Goal: Task Accomplishment & Management: Use online tool/utility

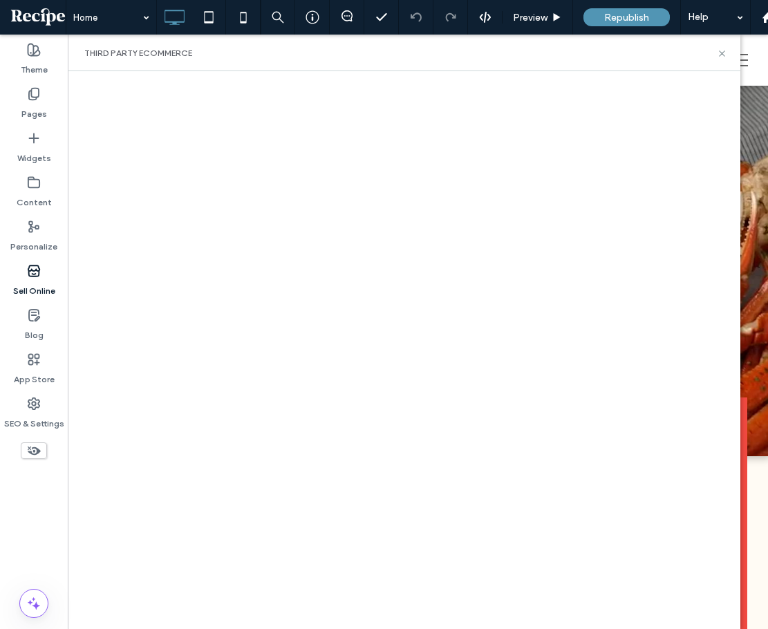
drag, startPoint x: 732, startPoint y: 55, endPoint x: 717, endPoint y: 55, distance: 14.5
click at [731, 54] on div "Third Party eCommerce" at bounding box center [404, 53] width 672 height 37
click at [714, 57] on div "Third Party eCommerce" at bounding box center [403, 53] width 639 height 11
click at [725, 57] on icon at bounding box center [721, 53] width 10 height 10
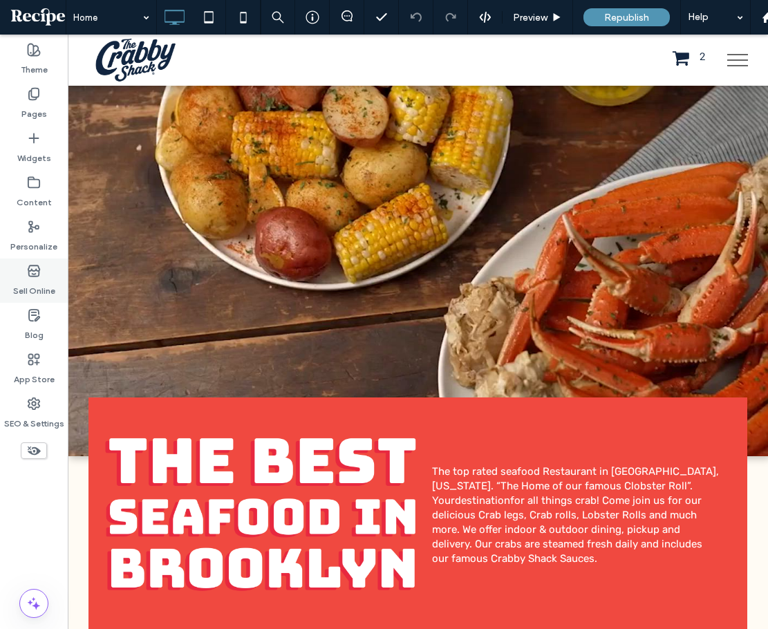
click at [45, 269] on div "Sell Online" at bounding box center [34, 280] width 68 height 44
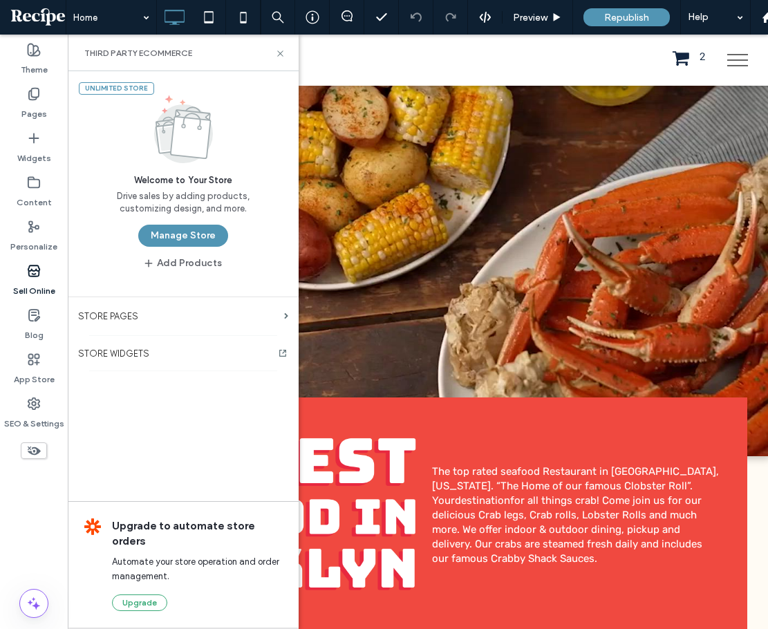
click at [187, 234] on button "Manage Store" at bounding box center [183, 236] width 90 height 22
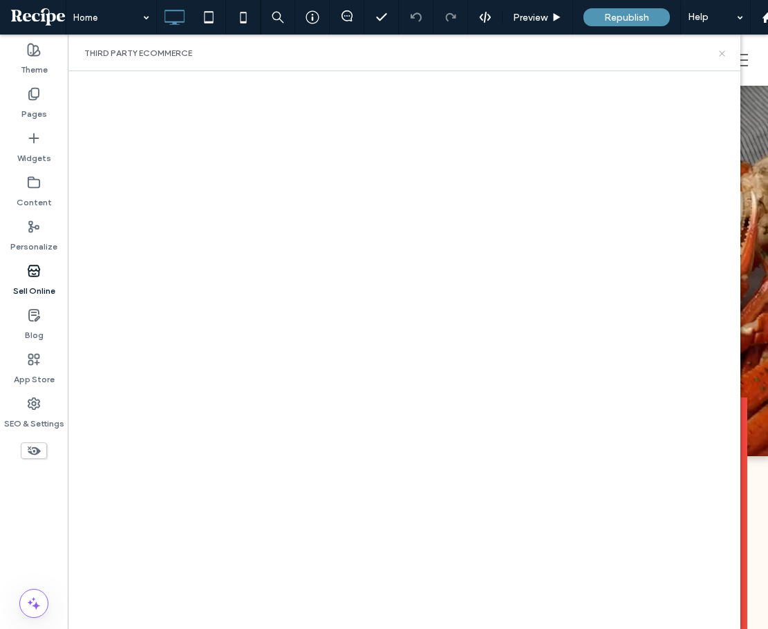
click at [724, 53] on icon at bounding box center [721, 53] width 10 height 10
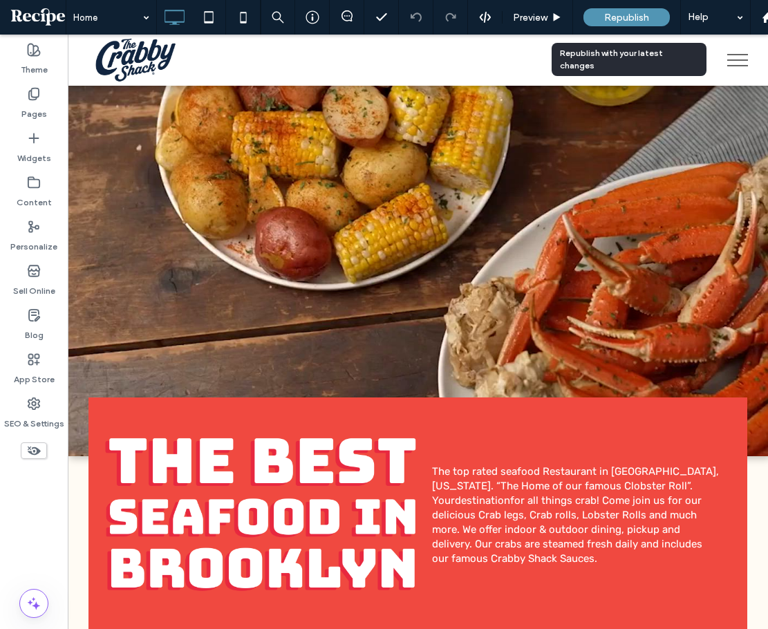
click at [633, 5] on div "Republish" at bounding box center [626, 17] width 86 height 35
click at [633, 17] on span "Republish" at bounding box center [626, 18] width 45 height 12
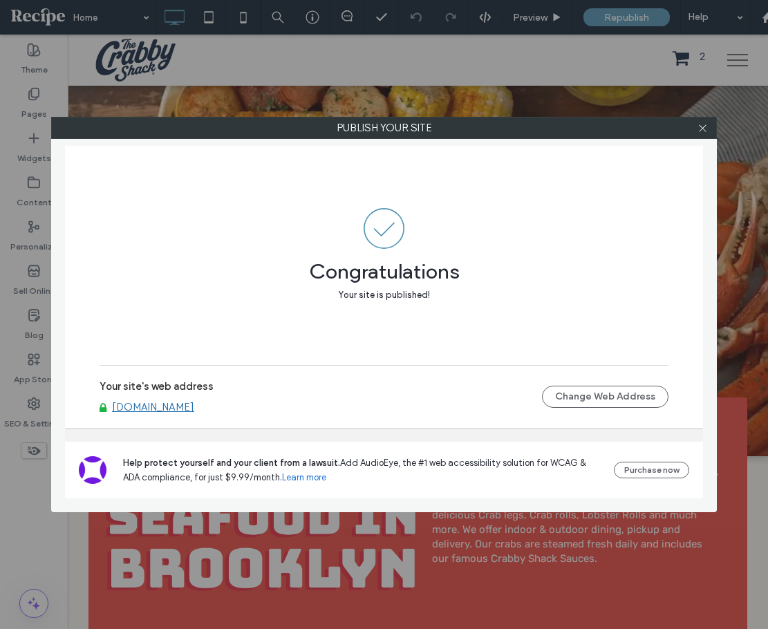
click at [194, 410] on link "[DOMAIN_NAME]" at bounding box center [153, 407] width 82 height 12
click at [725, 141] on div "Publish your site Congratulations Your site is published! Your site's web addre…" at bounding box center [384, 314] width 768 height 629
click at [678, 125] on label "Publish your site" at bounding box center [384, 127] width 664 height 21
click at [696, 129] on div at bounding box center [702, 127] width 21 height 21
click at [698, 129] on icon at bounding box center [702, 128] width 10 height 10
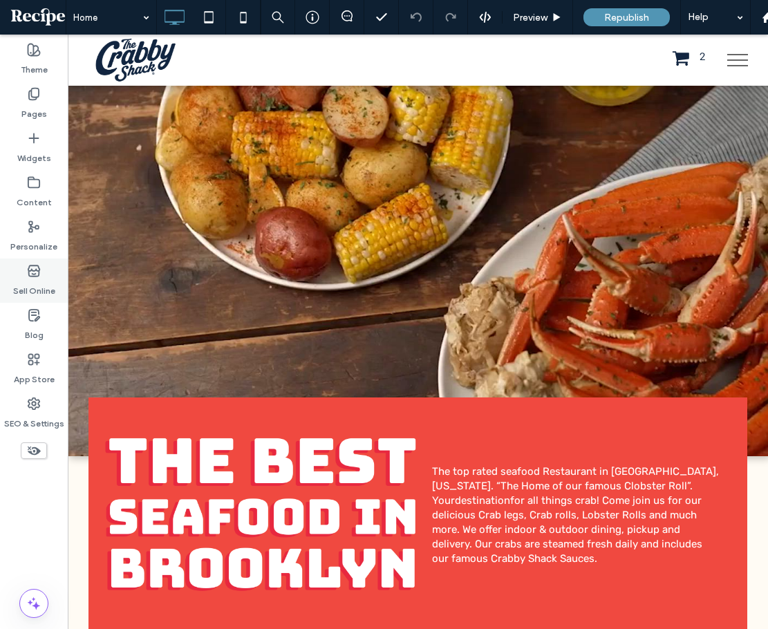
click at [36, 283] on label "Sell Online" at bounding box center [34, 287] width 42 height 19
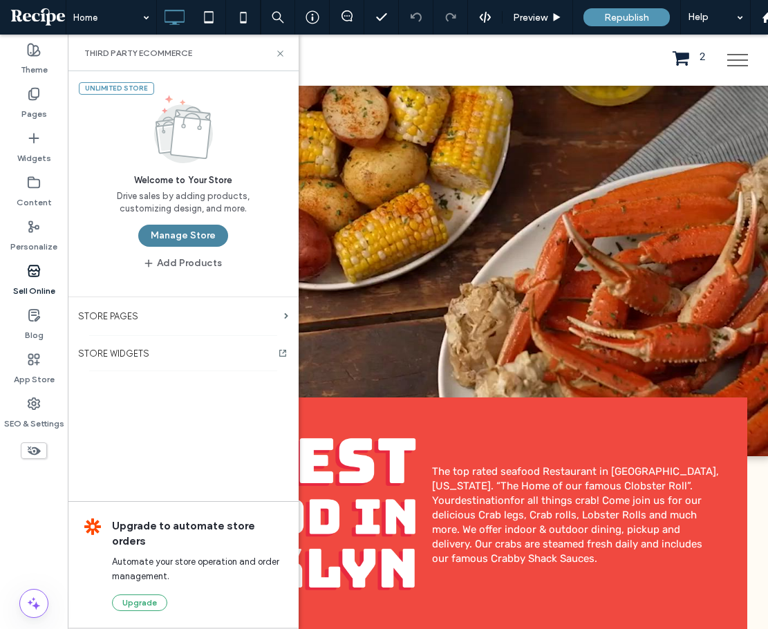
click at [142, 234] on button "Manage Store" at bounding box center [183, 236] width 90 height 22
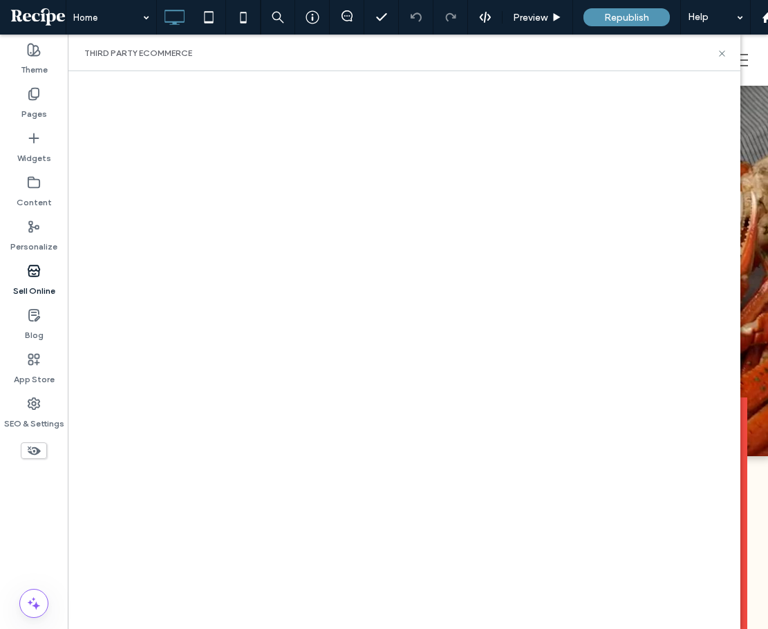
click at [729, 53] on div "Third Party eCommerce" at bounding box center [404, 53] width 672 height 37
click at [715, 57] on div "Third Party eCommerce" at bounding box center [403, 53] width 639 height 11
click at [718, 56] on icon at bounding box center [721, 53] width 10 height 10
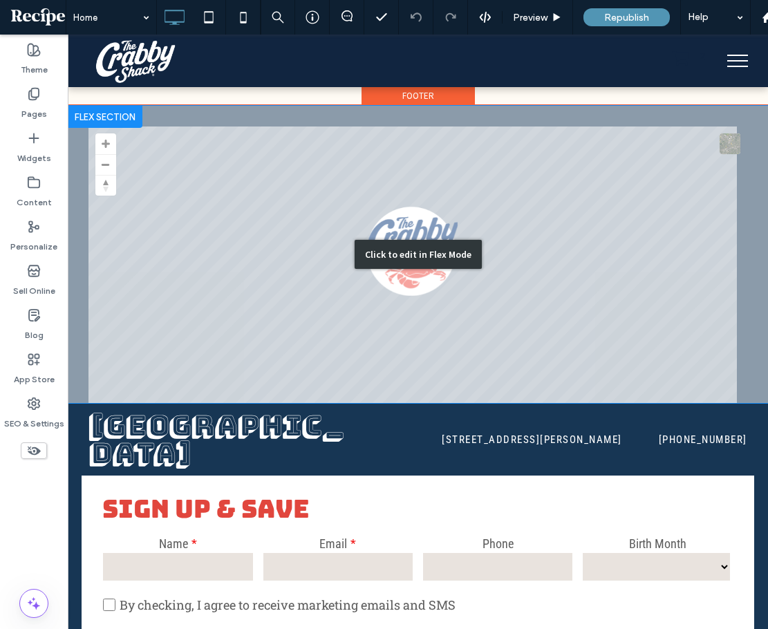
scroll to position [2134, 0]
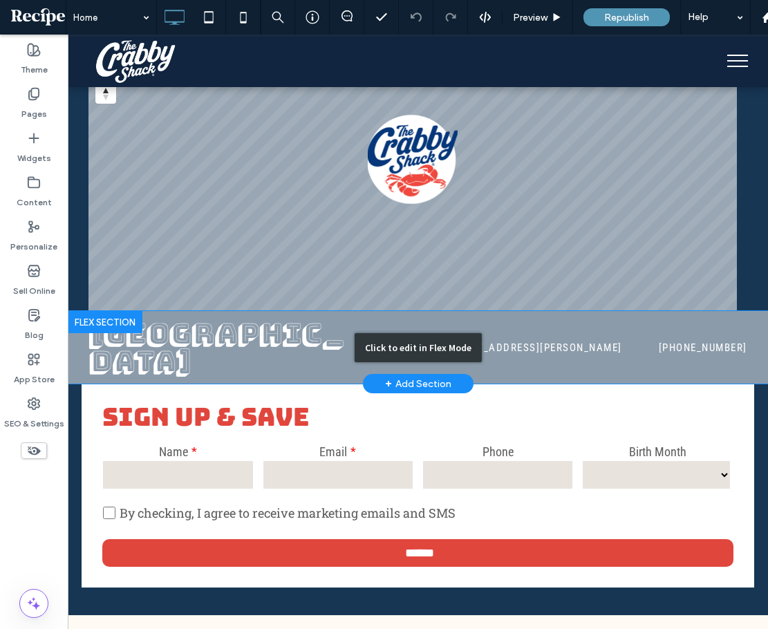
click at [484, 332] on div "Click to edit in Flex Mode" at bounding box center [418, 347] width 700 height 73
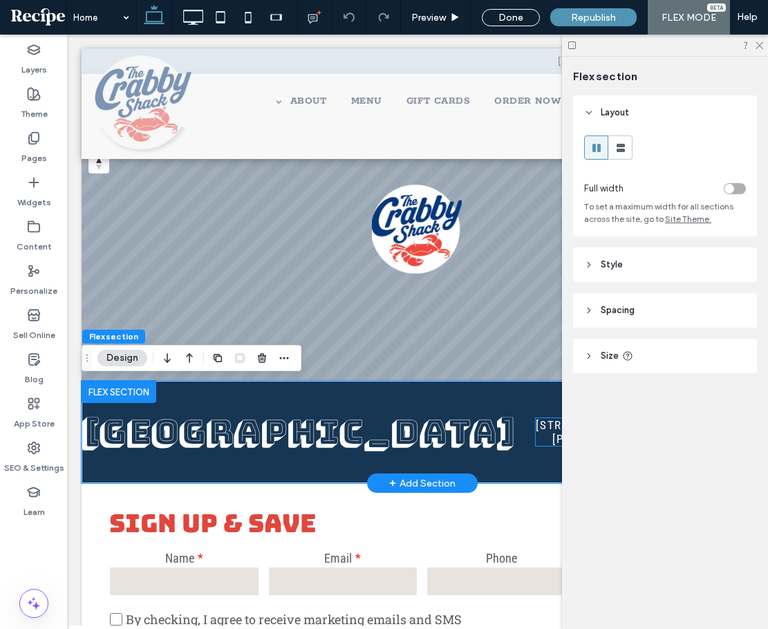
click at [535, 429] on span "[STREET_ADDRESS][PERSON_NAME]" at bounding box center [590, 432] width 110 height 28
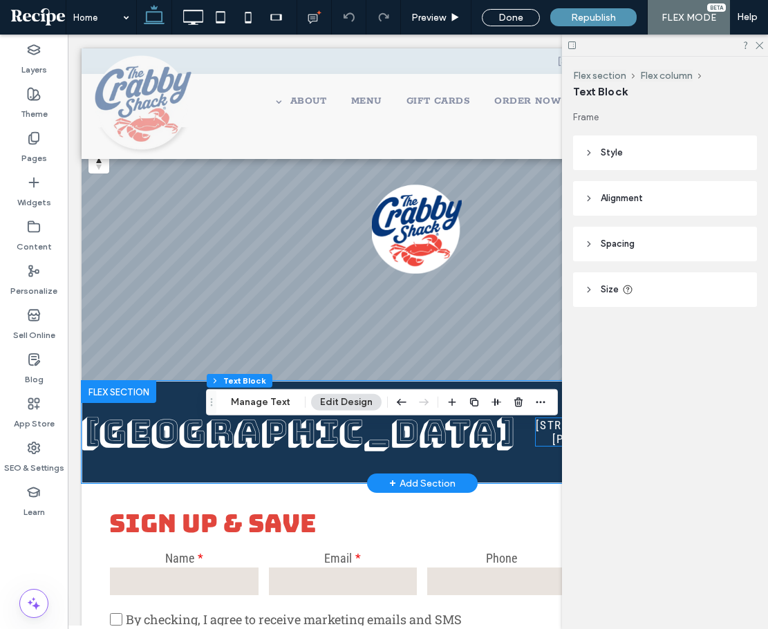
click at [535, 430] on span "[STREET_ADDRESS][PERSON_NAME]" at bounding box center [590, 432] width 110 height 28
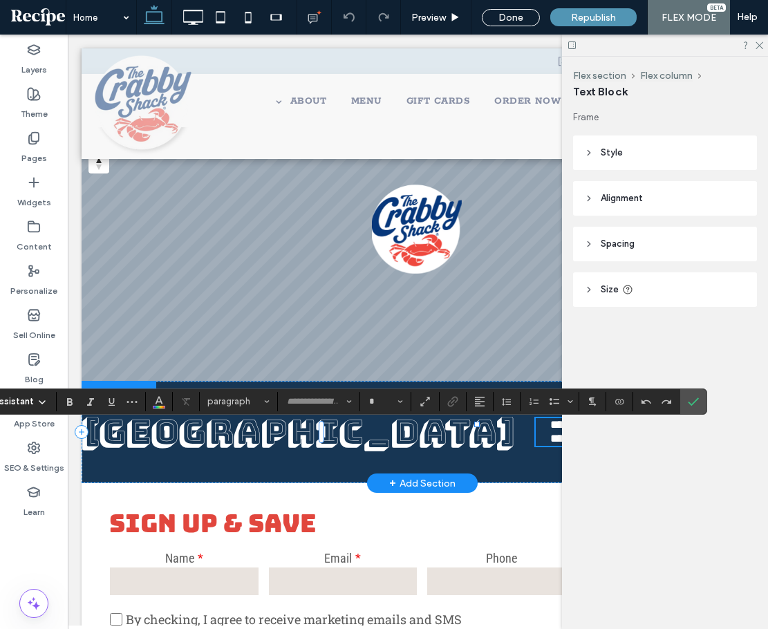
type input "**********"
type input "**"
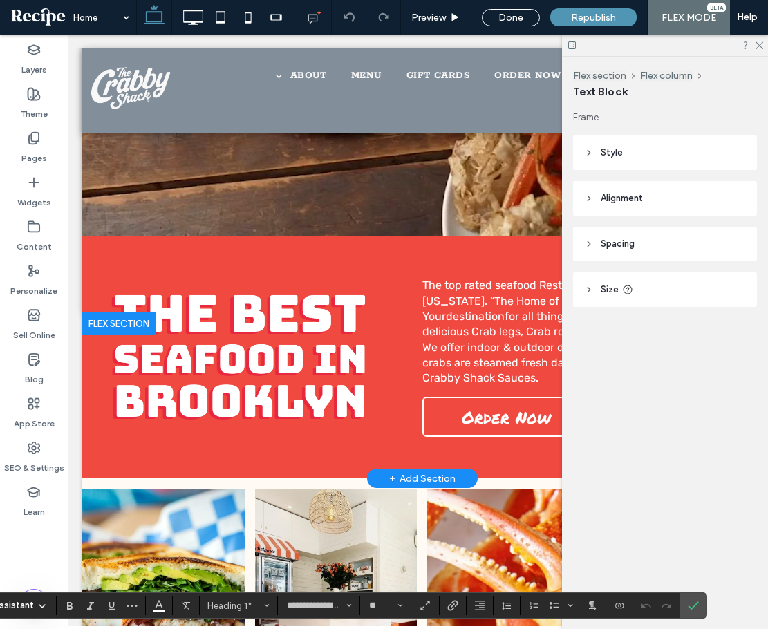
scroll to position [345, 0]
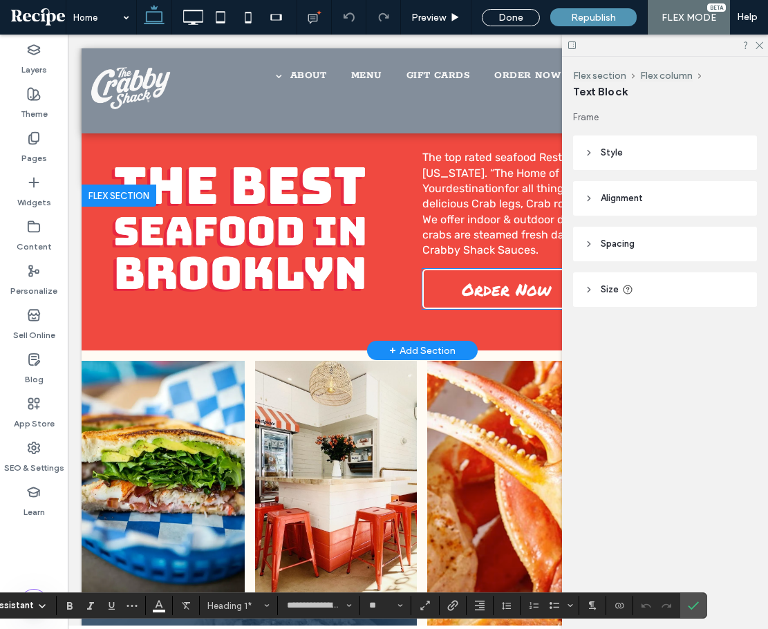
click at [471, 283] on span "Order Now" at bounding box center [506, 289] width 99 height 39
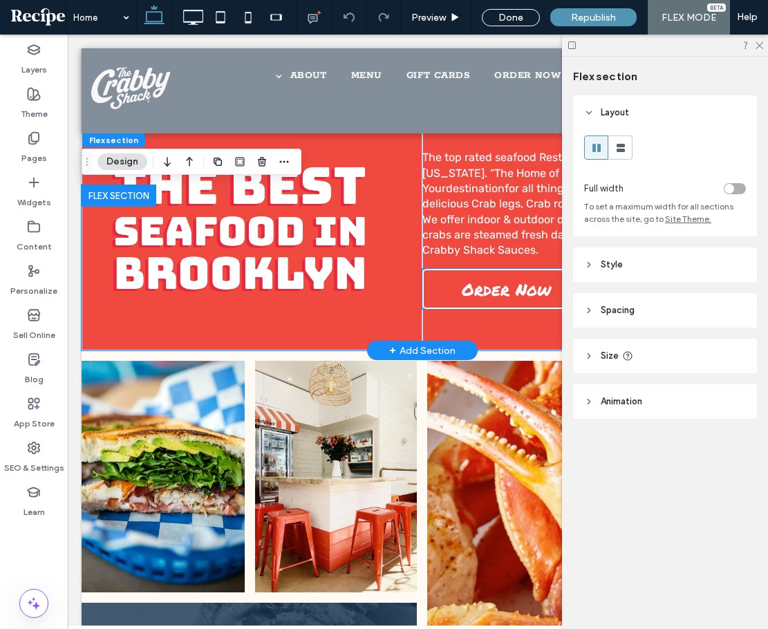
click at [471, 283] on span "Order Now" at bounding box center [506, 289] width 99 height 39
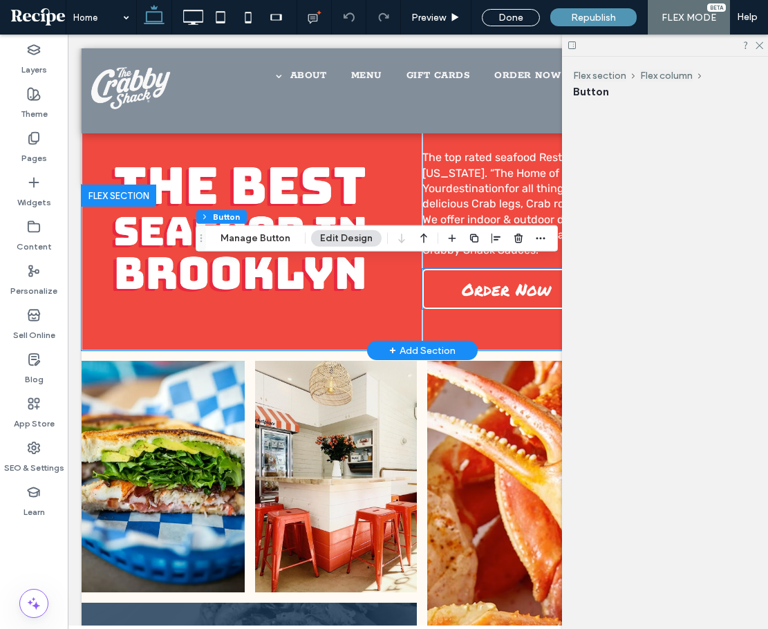
click at [471, 283] on div "Order Now" at bounding box center [506, 289] width 168 height 40
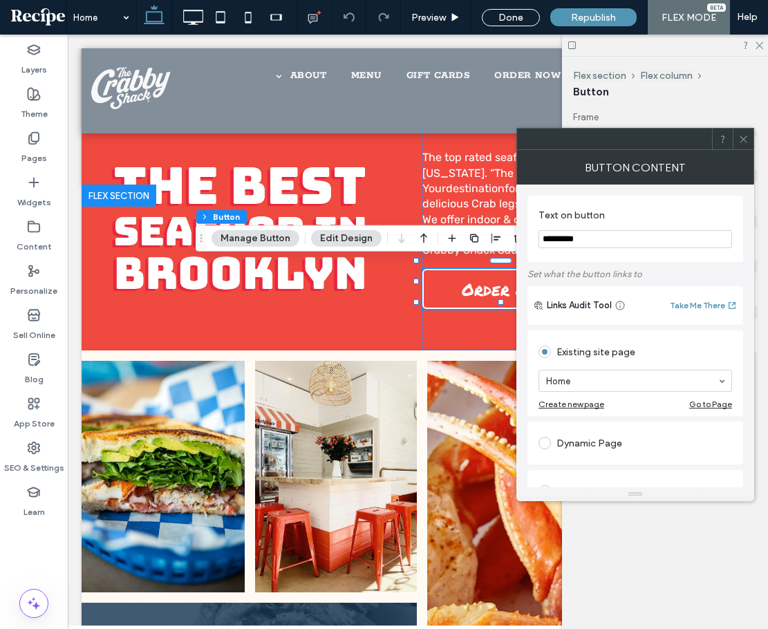
click at [609, 368] on section "Home" at bounding box center [634, 381] width 193 height 36
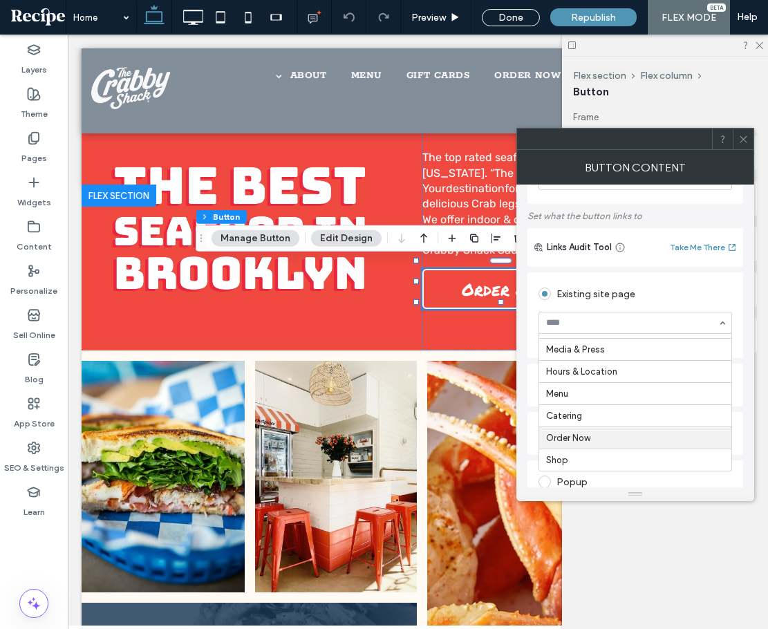
scroll to position [207, 0]
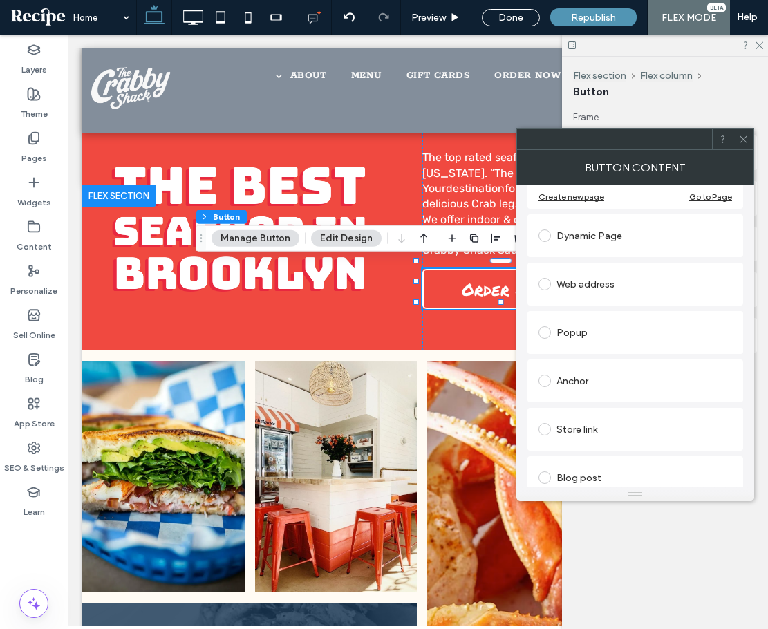
click at [736, 144] on div at bounding box center [742, 138] width 21 height 21
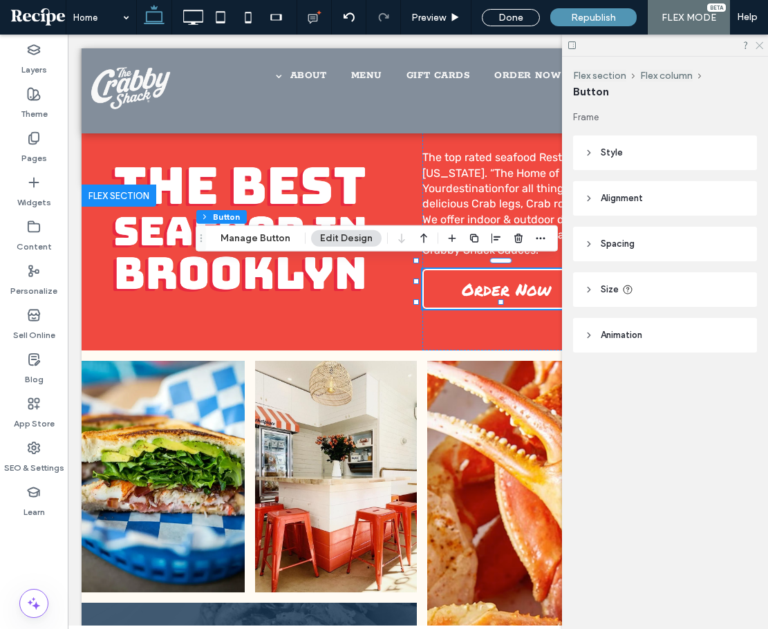
drag, startPoint x: 760, startPoint y: 44, endPoint x: 654, endPoint y: 9, distance: 111.4
click at [760, 44] on use at bounding box center [759, 46] width 8 height 8
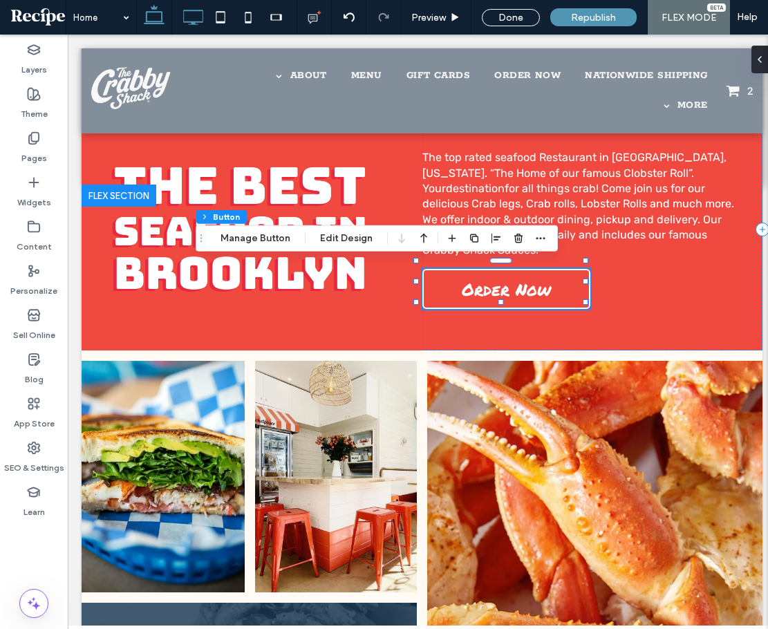
click at [187, 26] on icon at bounding box center [193, 17] width 28 height 28
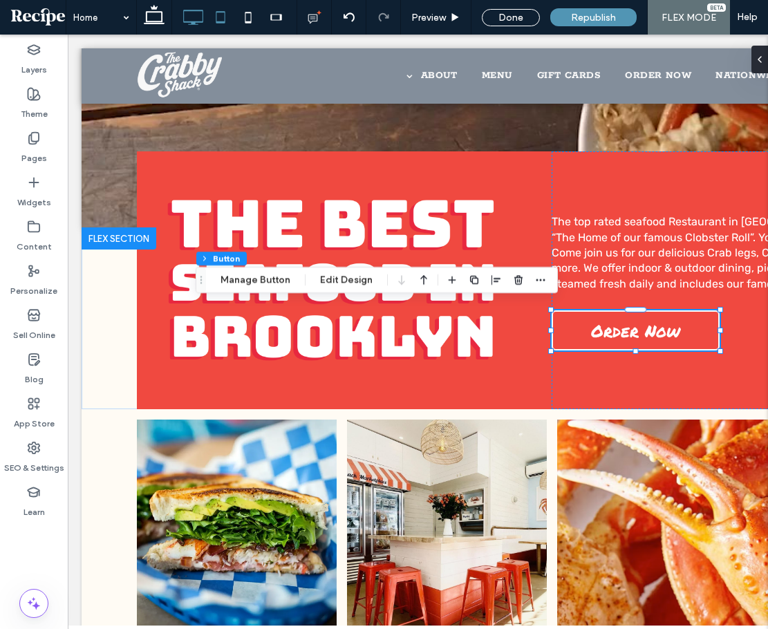
click at [218, 19] on icon at bounding box center [221, 17] width 28 height 28
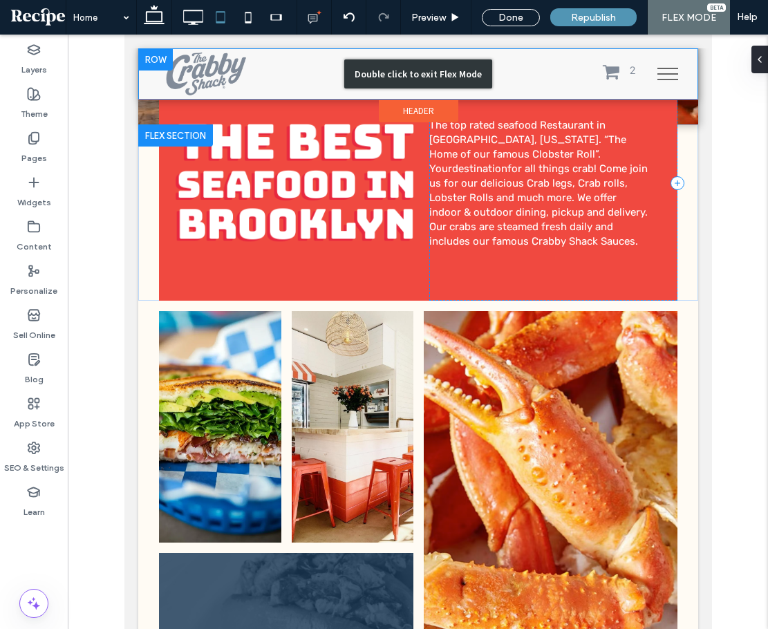
type input "***"
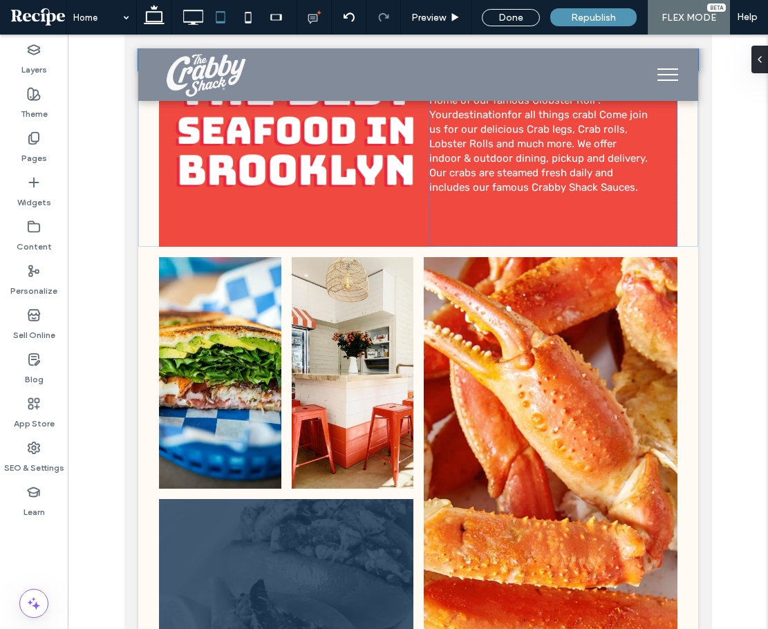
scroll to position [414, 0]
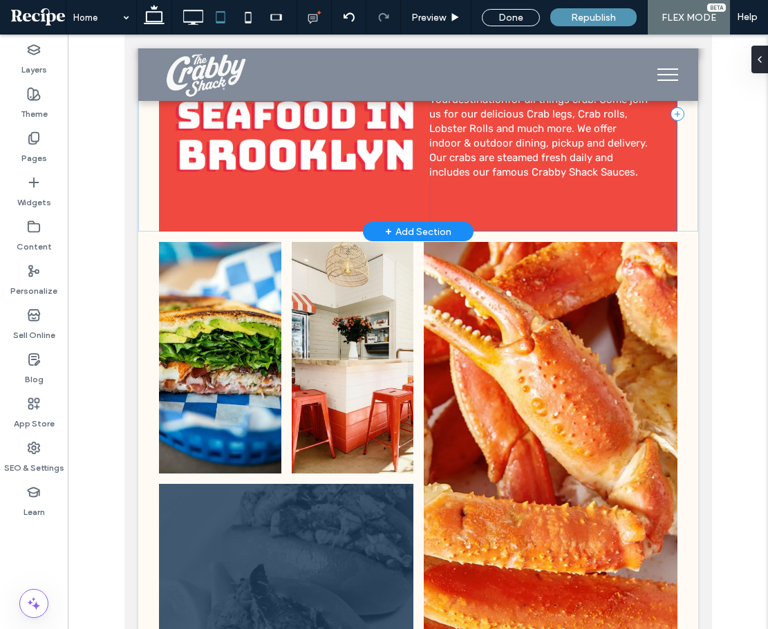
click at [479, 200] on div "The top rated seafood Restaurant in [GEOGRAPHIC_DATA], [US_STATE]. “The Home of…" at bounding box center [551, 114] width 247 height 235
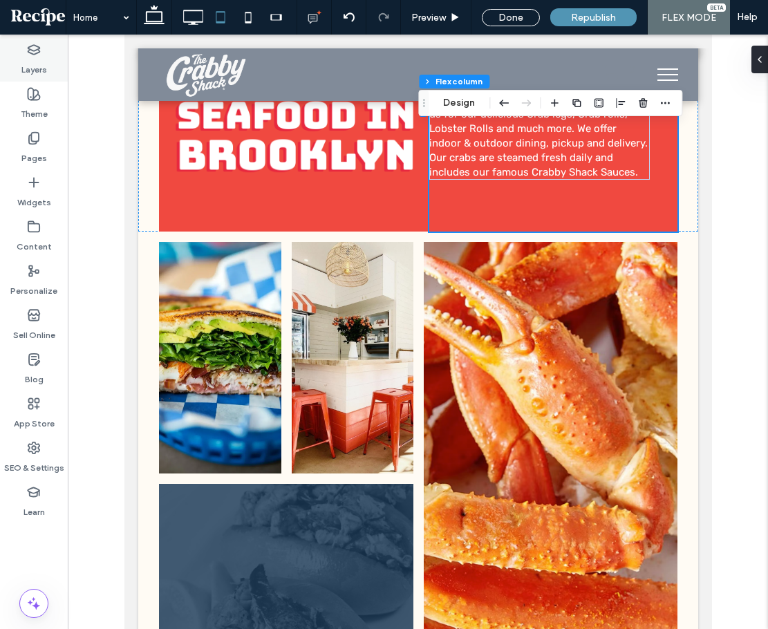
click at [51, 68] on div "Layers" at bounding box center [34, 59] width 68 height 44
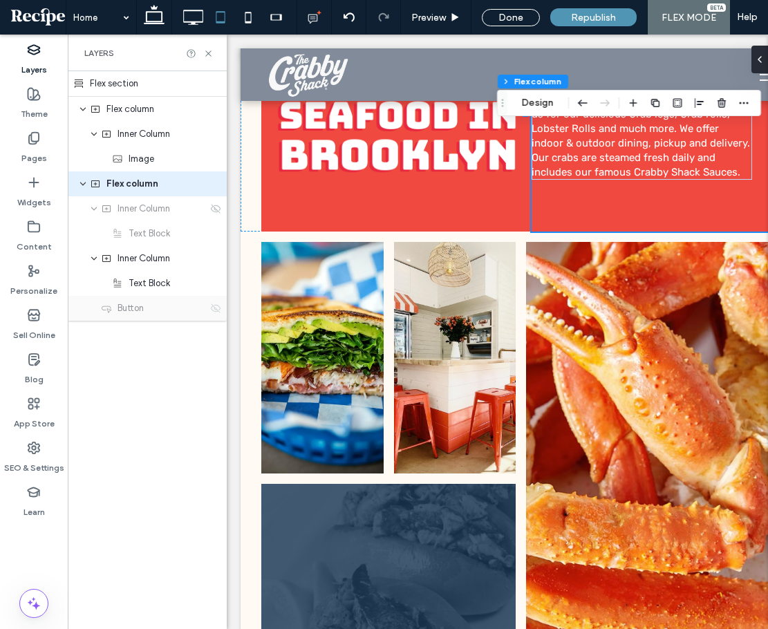
click at [213, 309] on icon at bounding box center [215, 308] width 11 height 11
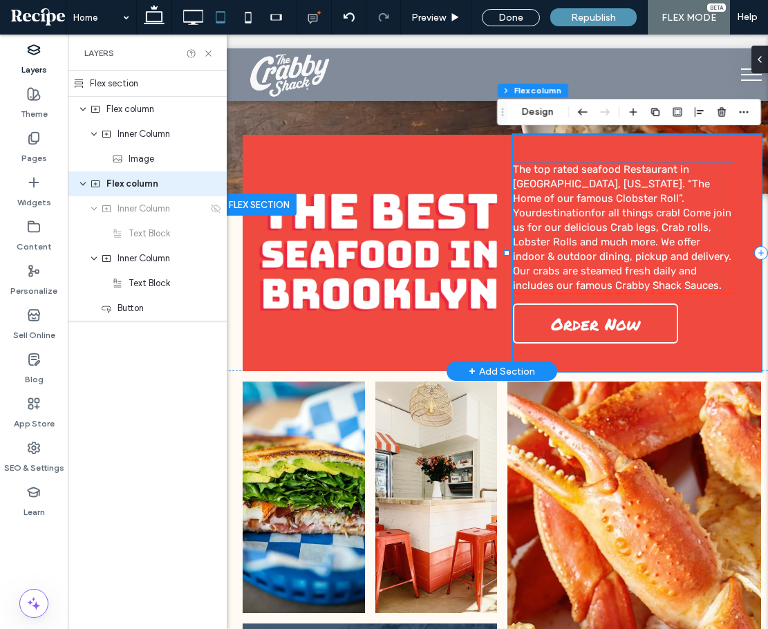
scroll to position [0, 57]
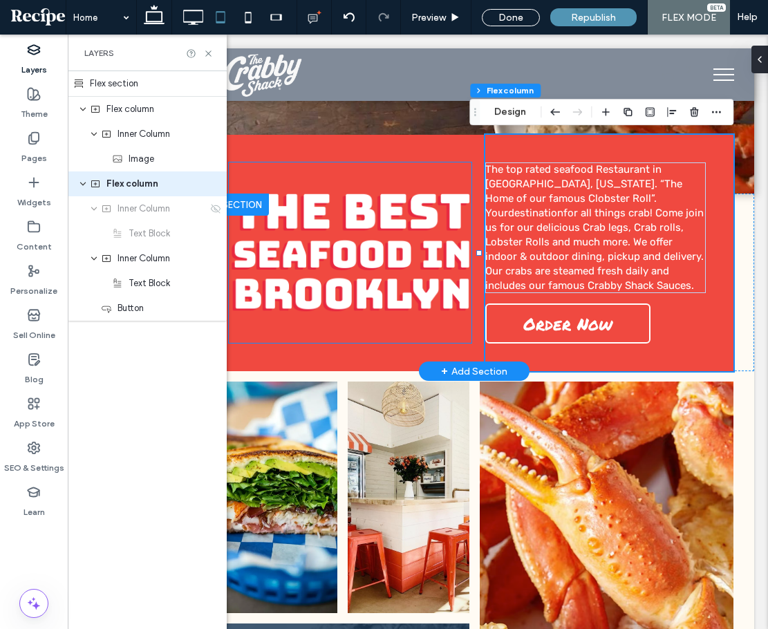
click at [450, 242] on img at bounding box center [350, 253] width 242 height 124
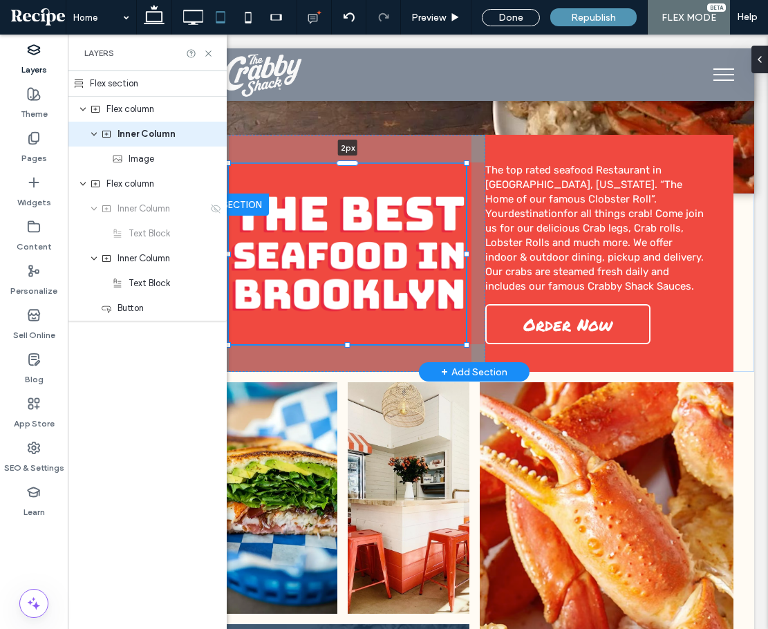
drag, startPoint x: 352, startPoint y: 161, endPoint x: 359, endPoint y: 163, distance: 7.2
click at [229, 164] on div at bounding box center [229, 164] width 1 height 1
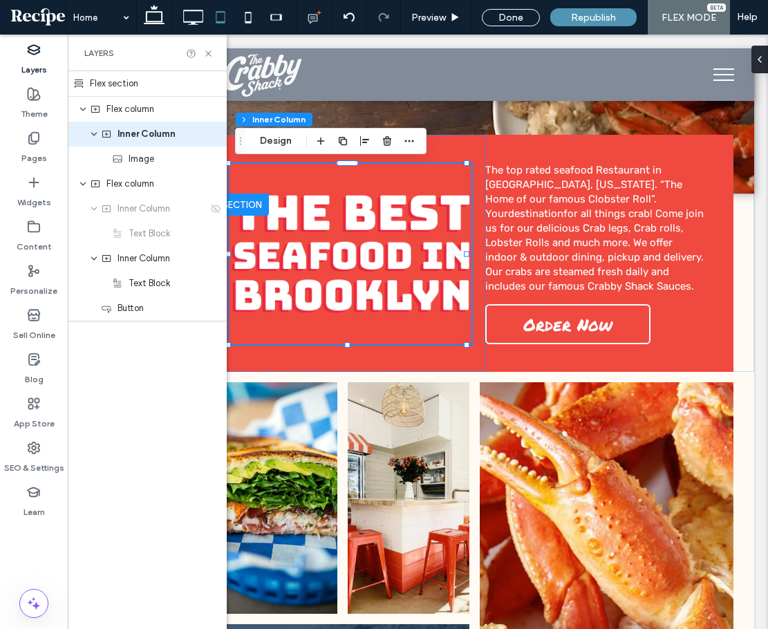
click at [757, 58] on icon at bounding box center [759, 59] width 11 height 11
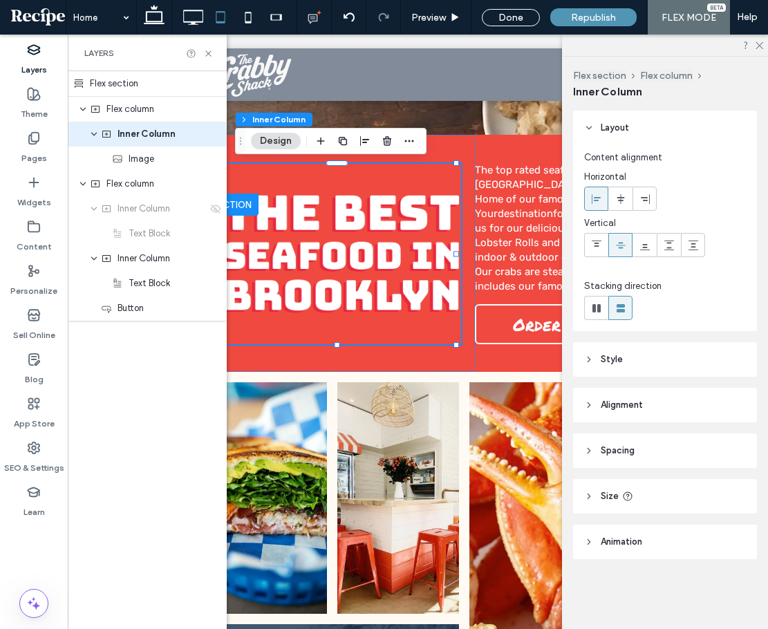
click at [625, 447] on span "Spacing" at bounding box center [617, 451] width 34 height 14
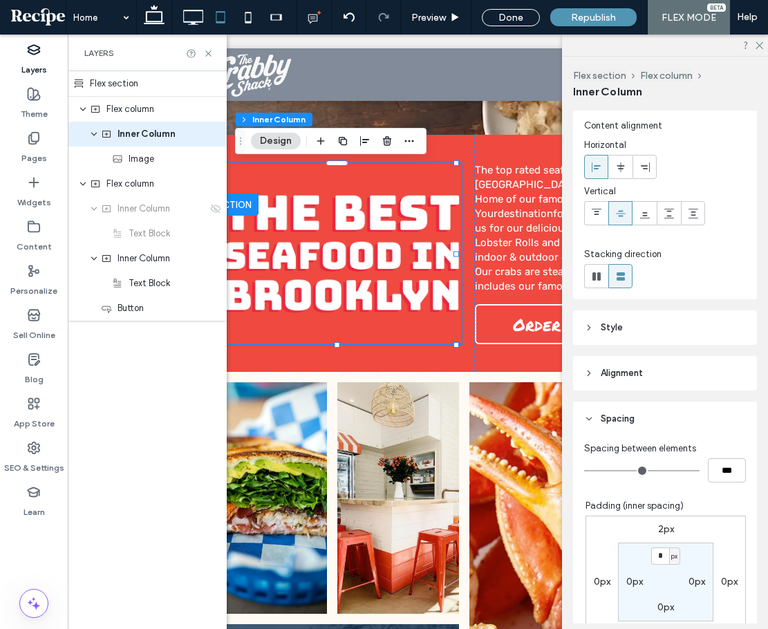
scroll to position [69, 0]
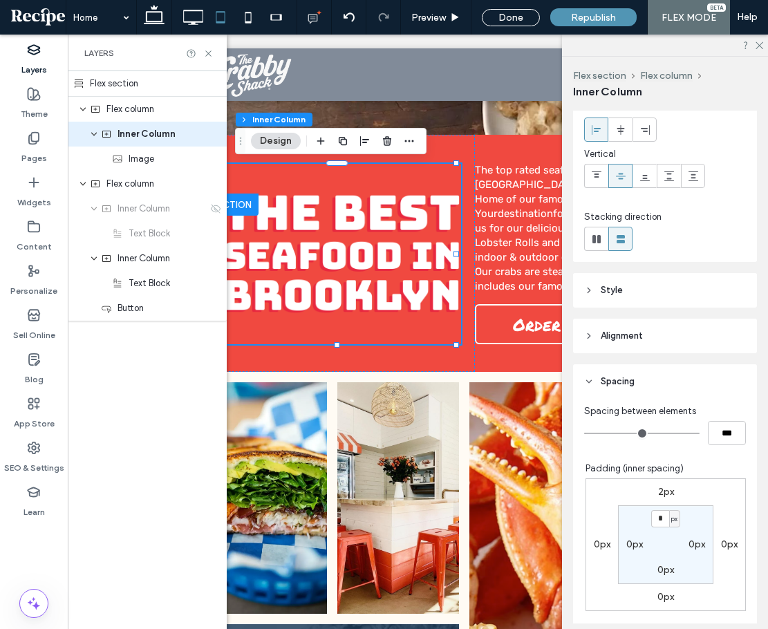
drag, startPoint x: 651, startPoint y: 484, endPoint x: 652, endPoint y: 491, distance: 7.0
click at [652, 488] on div "2px 0px 0px 0px * px 0px 0px 0px" at bounding box center [665, 544] width 160 height 133
click at [658, 497] on label "2px" at bounding box center [666, 492] width 16 height 12
type input "*"
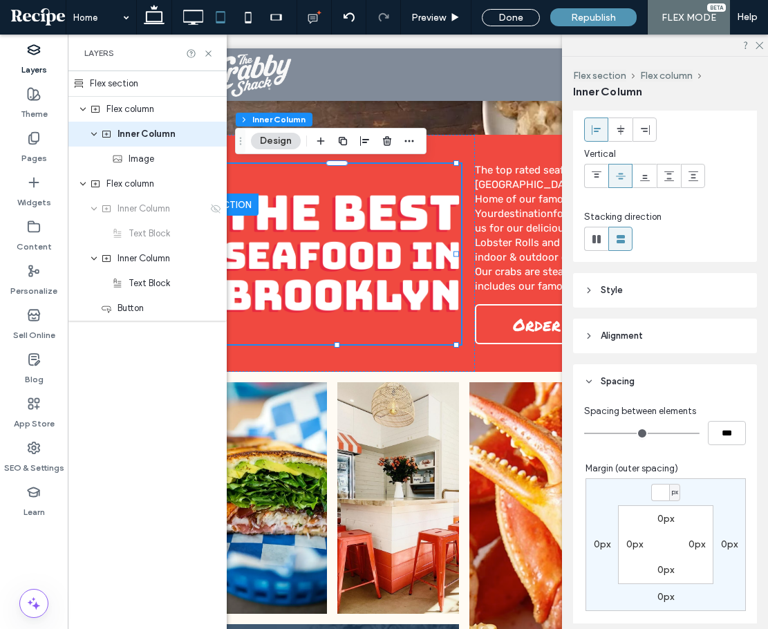
type input "*"
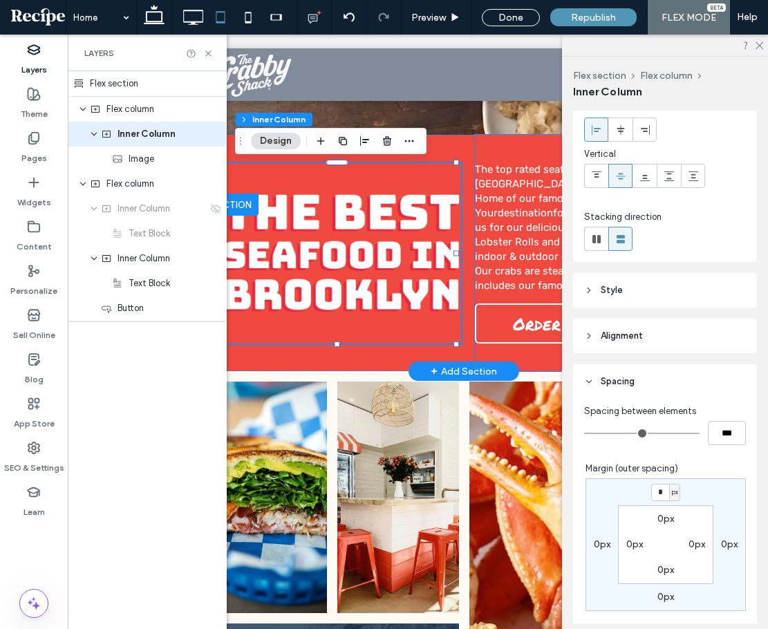
click at [501, 140] on div "The top rated seafood Restaurant in [GEOGRAPHIC_DATA], [US_STATE]. “The Home of…" at bounding box center [598, 253] width 247 height 236
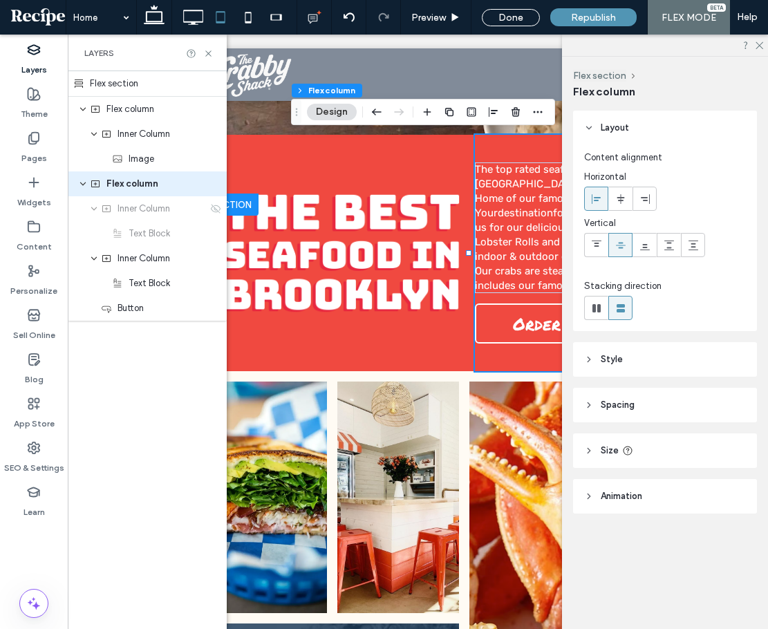
click at [600, 401] on header "Spacing" at bounding box center [665, 405] width 184 height 35
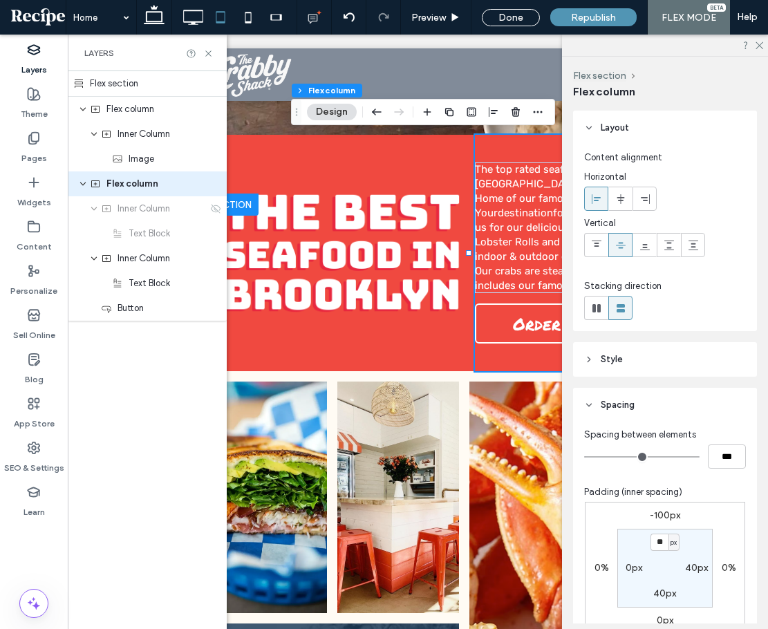
click at [694, 567] on label "40px" at bounding box center [696, 568] width 23 height 12
click at [636, 560] on section "40px ** px 40px 0px" at bounding box center [664, 567] width 95 height 79
click at [620, 573] on div "0px" at bounding box center [633, 568] width 31 height 12
click at [639, 568] on div "0px" at bounding box center [633, 568] width 31 height 12
click at [629, 568] on label "0px" at bounding box center [633, 568] width 17 height 12
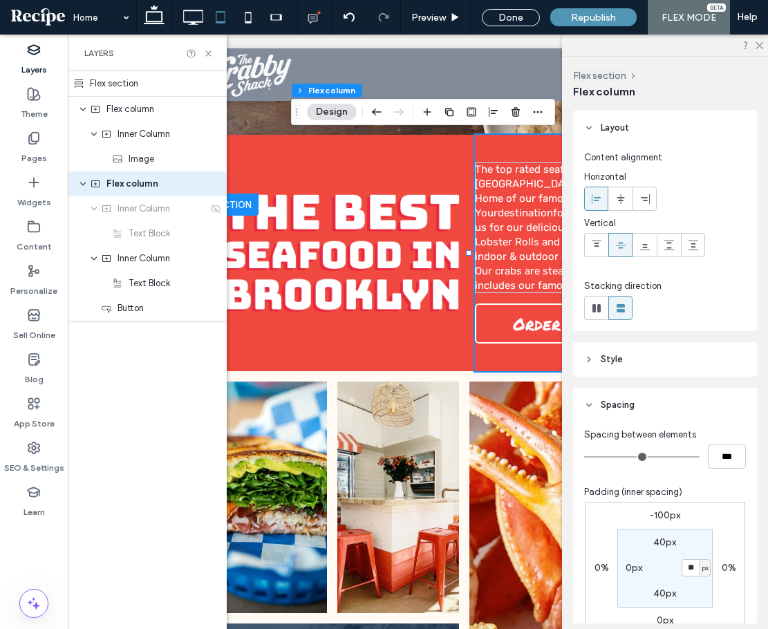
type input "*"
type input "**"
click at [656, 546] on label "40px" at bounding box center [664, 542] width 23 height 12
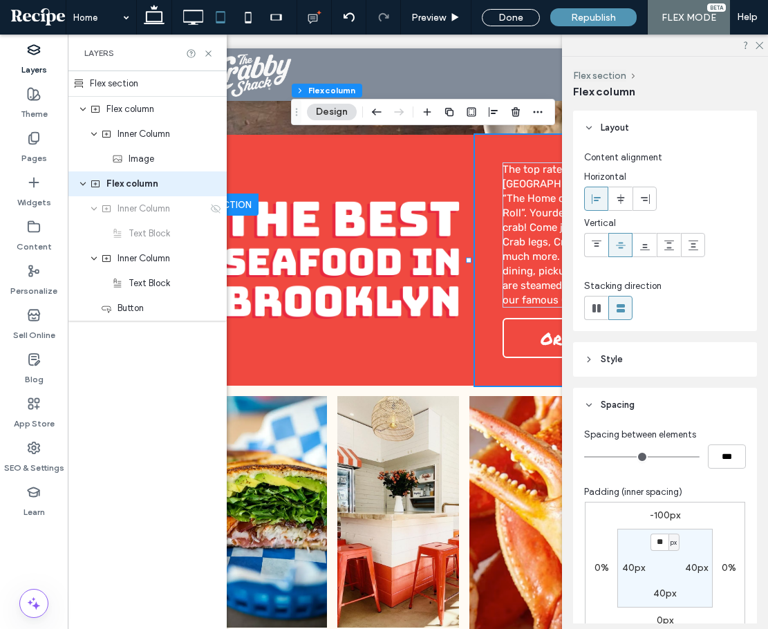
click at [686, 566] on label "40px" at bounding box center [696, 568] width 23 height 12
type input "**"
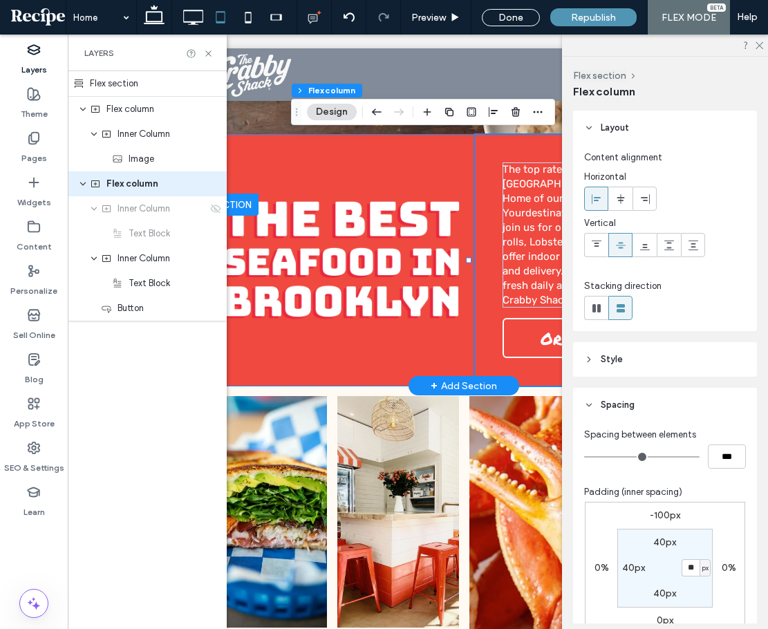
click at [460, 146] on div at bounding box center [339, 260] width 270 height 251
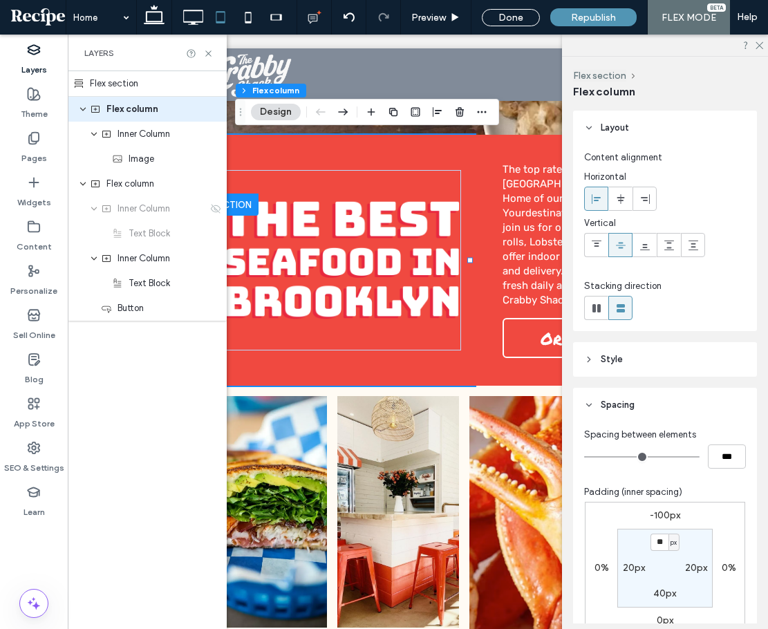
click at [695, 573] on label "20px" at bounding box center [696, 568] width 22 height 12
type input "**"
type input "*"
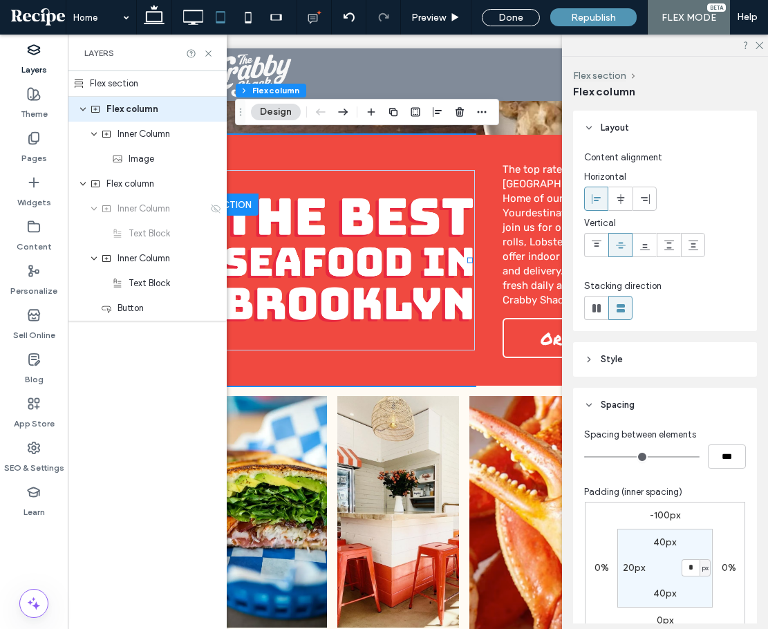
click at [633, 569] on label "20px" at bounding box center [633, 568] width 22 height 12
type input "**"
type input "*"
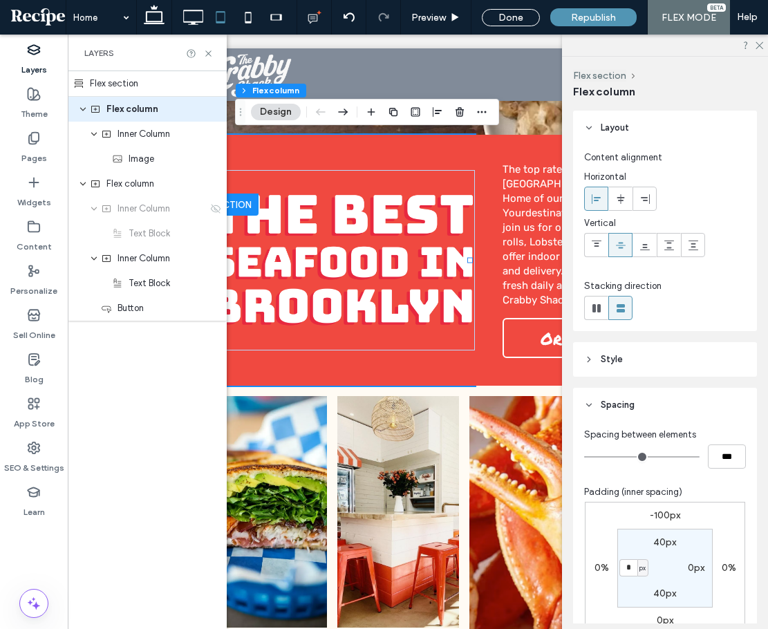
click at [665, 546] on label "40px" at bounding box center [664, 542] width 23 height 12
type input "**"
type input "*"
click at [663, 587] on section "* px 0px 40px 0px" at bounding box center [664, 567] width 95 height 79
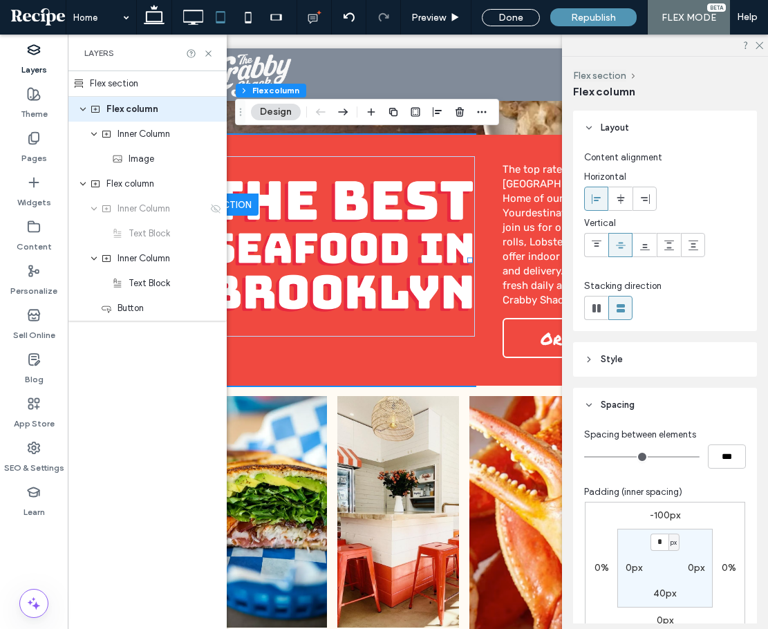
click at [663, 594] on label "40px" at bounding box center [664, 593] width 23 height 12
type input "**"
type input "*"
click at [681, 540] on section "0px 0px * px 0px" at bounding box center [664, 567] width 95 height 79
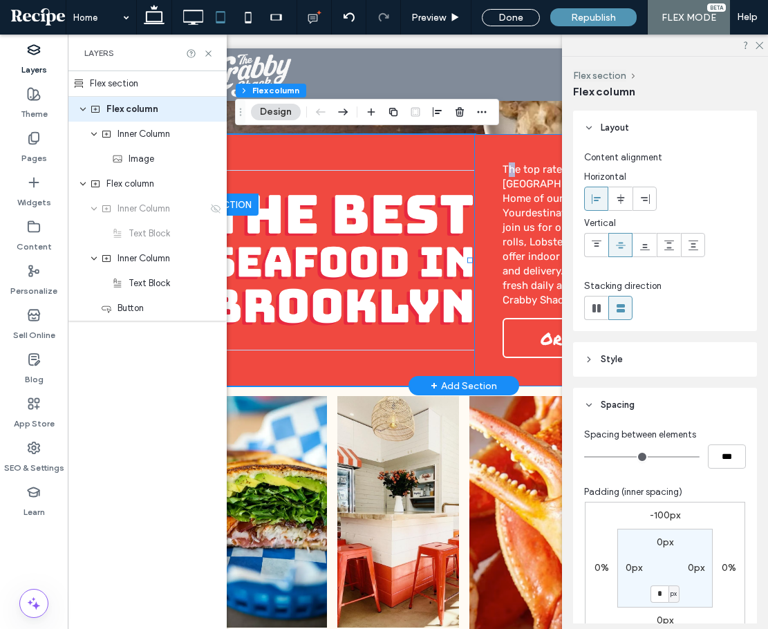
click at [508, 151] on div "The top rated seafood Restaurant in [GEOGRAPHIC_DATA], [US_STATE]. “The Home of…" at bounding box center [598, 260] width 247 height 251
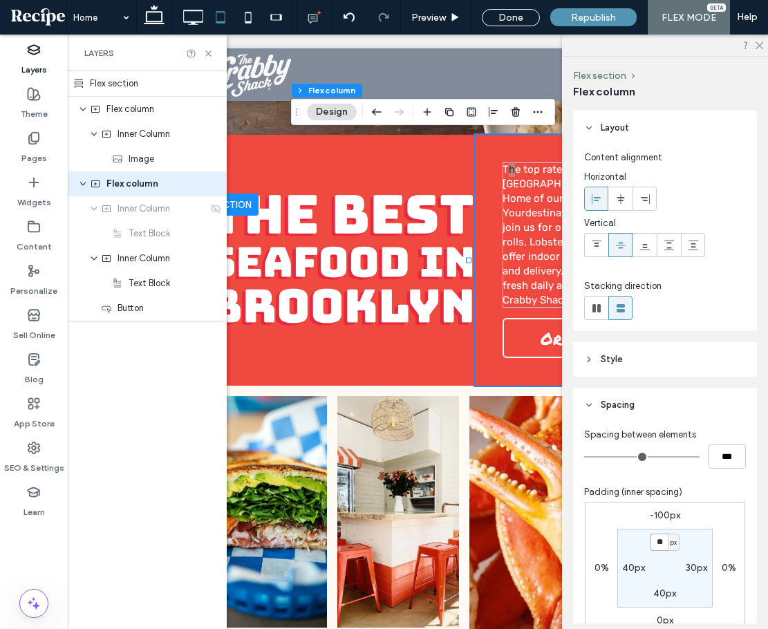
click at [662, 550] on input "**" at bounding box center [659, 541] width 18 height 17
click at [753, 44] on div at bounding box center [665, 45] width 206 height 21
click at [755, 48] on icon at bounding box center [758, 44] width 9 height 9
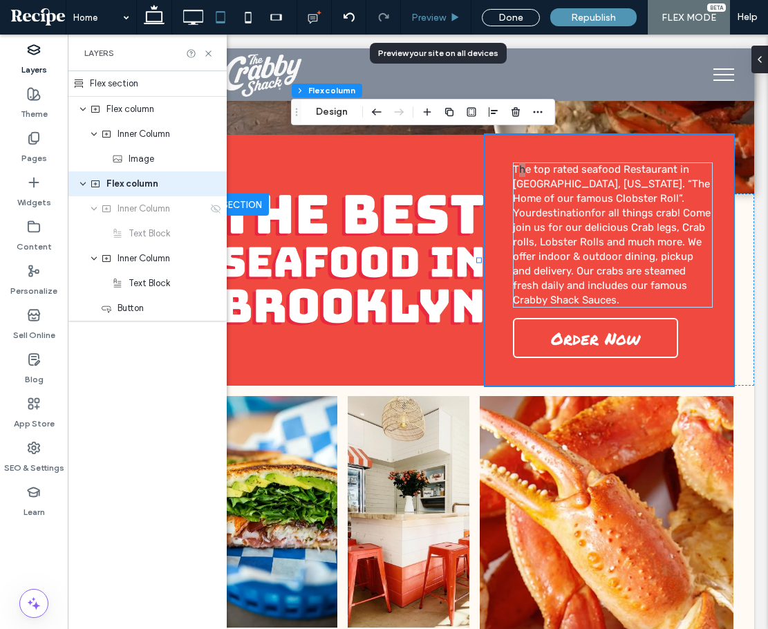
click at [426, 15] on span "Preview" at bounding box center [428, 18] width 35 height 12
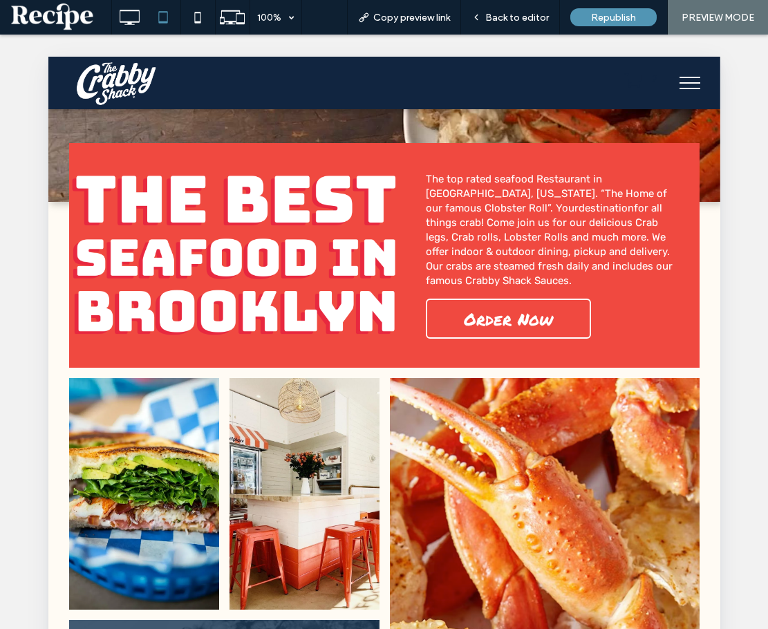
click at [435, 180] on span "The top rated seafood Restaurant in [GEOGRAPHIC_DATA], [US_STATE]. “The Home of…" at bounding box center [545, 193] width 241 height 41
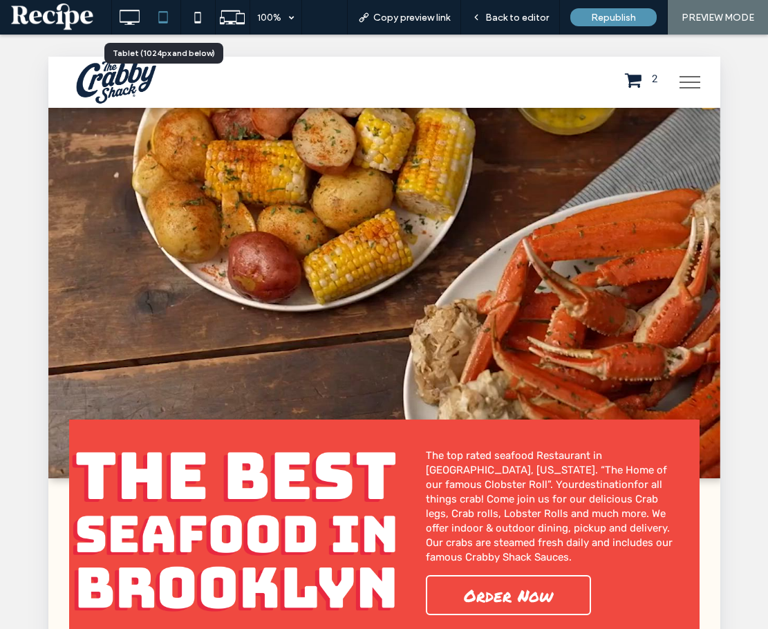
click at [146, 18] on div at bounding box center [163, 17] width 34 height 28
click at [133, 18] on icon at bounding box center [129, 17] width 28 height 28
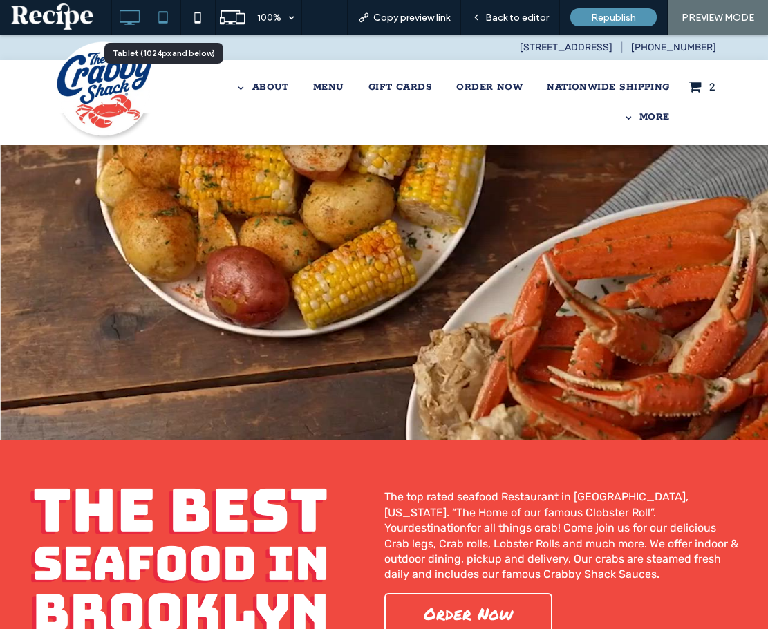
click at [168, 22] on use at bounding box center [163, 17] width 9 height 12
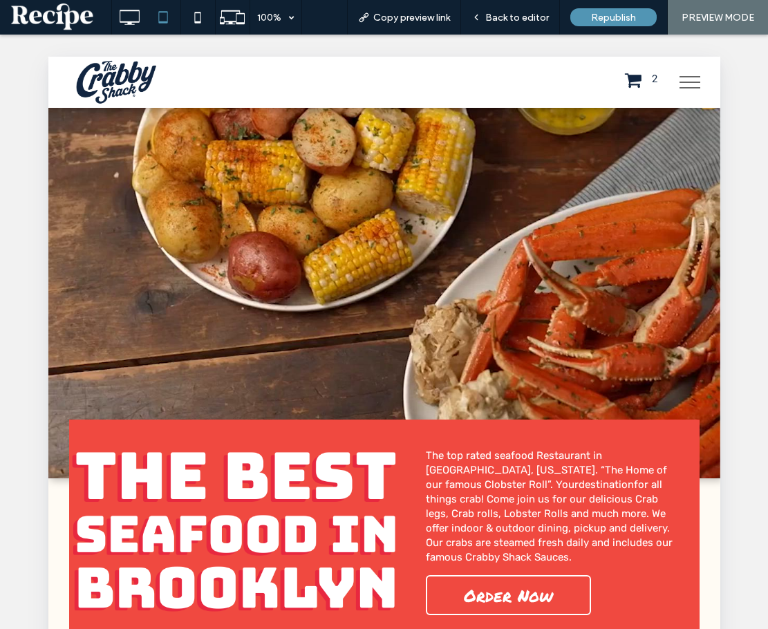
click at [397, 446] on div "The top rated seafood Restaurant in [GEOGRAPHIC_DATA], [US_STATE]. “The Home of…" at bounding box center [547, 531] width 301 height 225
click at [543, 23] on span "Back to editor" at bounding box center [517, 18] width 64 height 12
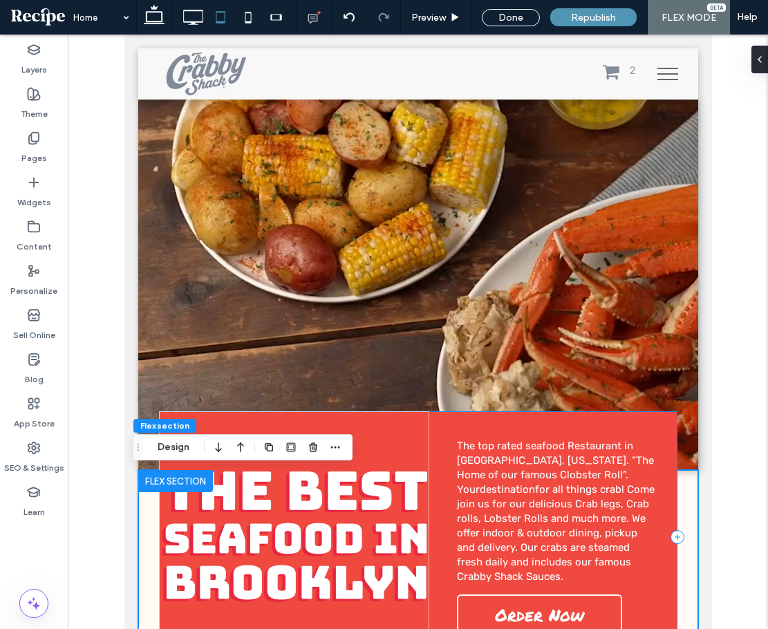
click at [647, 419] on div "The top rated seafood Restaurant in [GEOGRAPHIC_DATA], [US_STATE]. “The Home of…" at bounding box center [551, 536] width 247 height 251
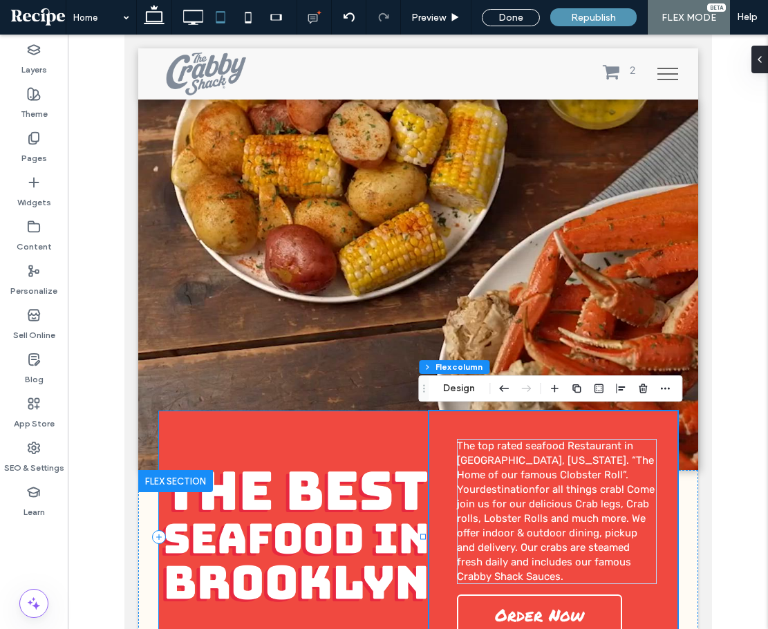
click at [399, 431] on div at bounding box center [293, 536] width 270 height 251
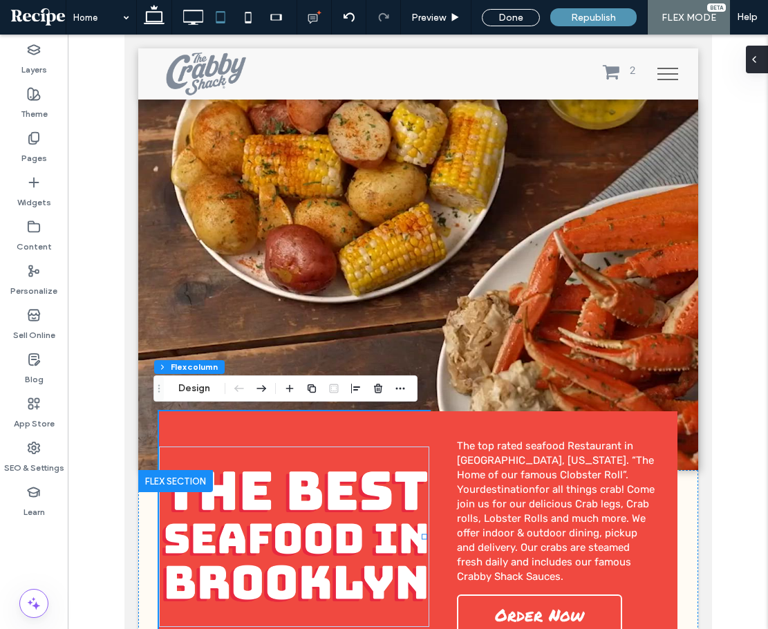
click at [761, 60] on div at bounding box center [756, 60] width 22 height 28
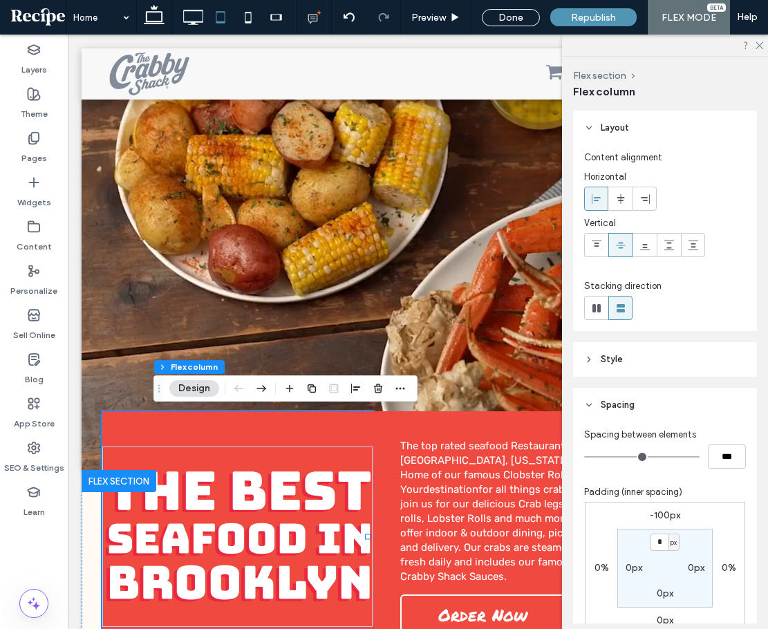
click at [625, 566] on label "0px" at bounding box center [633, 568] width 17 height 12
type input "*"
type input "**"
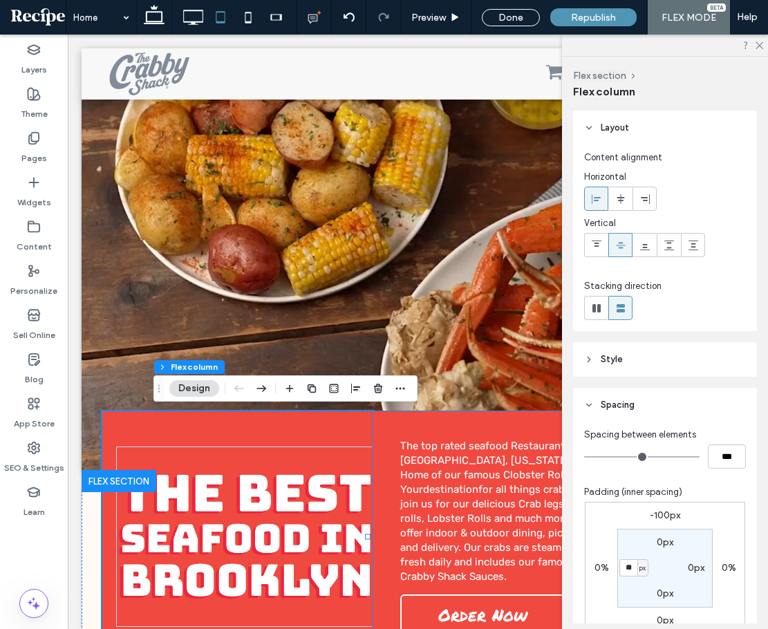
click at [459, 430] on div "The top rated seafood Restaurant in [GEOGRAPHIC_DATA], [US_STATE]. “The Home of…" at bounding box center [495, 536] width 247 height 251
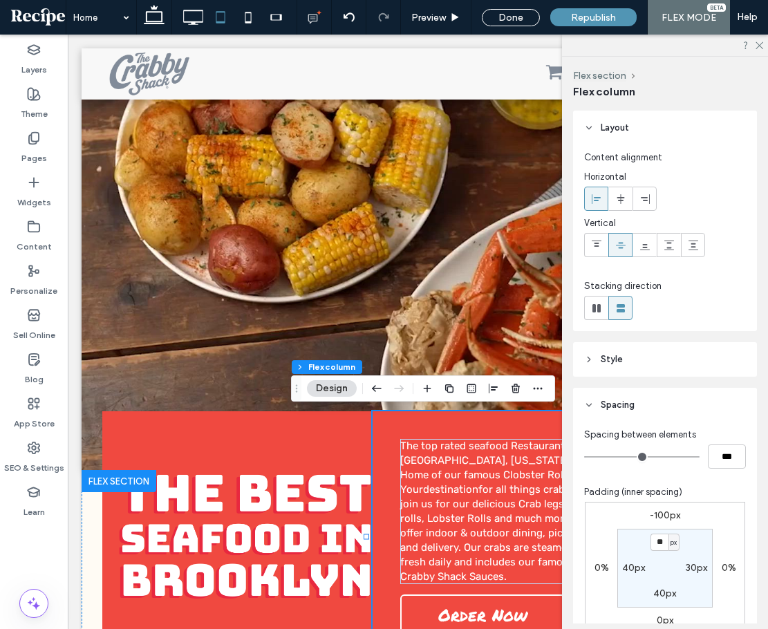
click at [687, 571] on label "30px" at bounding box center [695, 568] width 21 height 12
type input "**"
click at [633, 569] on label "40px" at bounding box center [633, 568] width 23 height 12
type input "**"
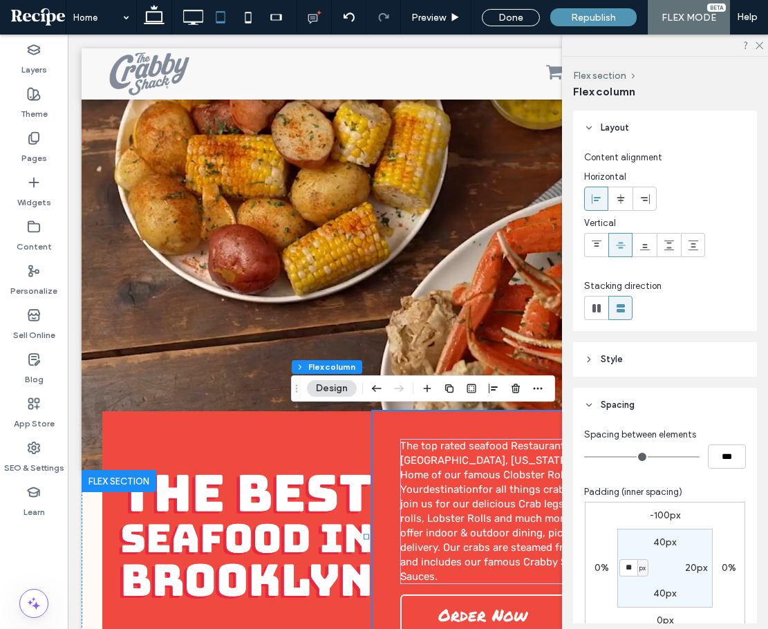
type input "**"
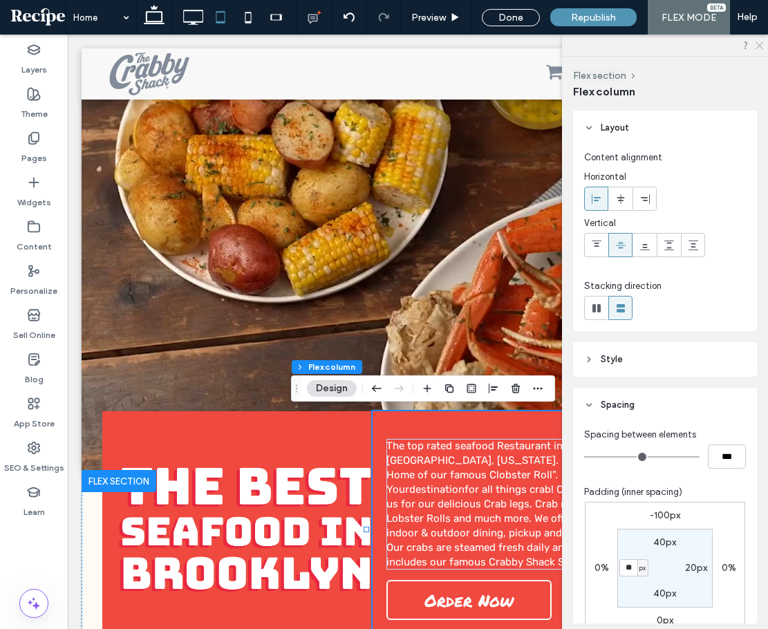
click at [758, 46] on use at bounding box center [759, 46] width 8 height 8
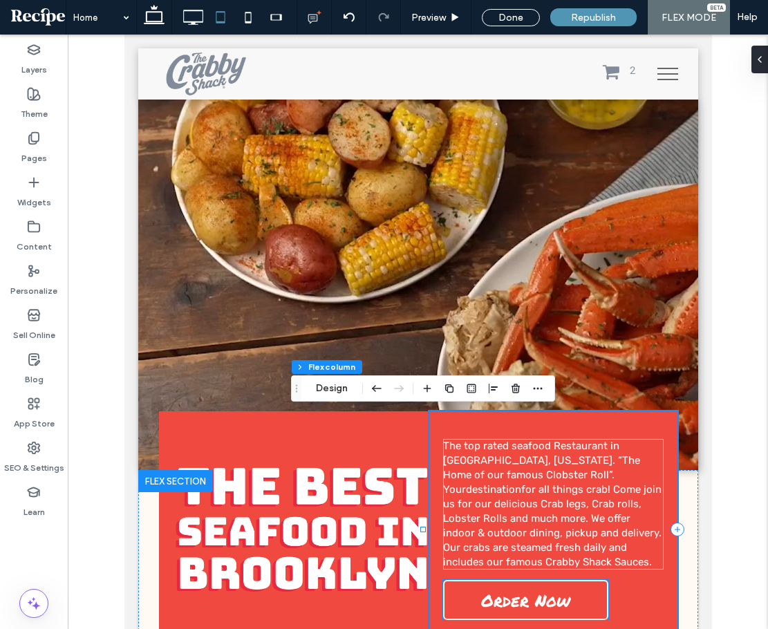
click at [479, 580] on link "Order Now" at bounding box center [524, 600] width 165 height 40
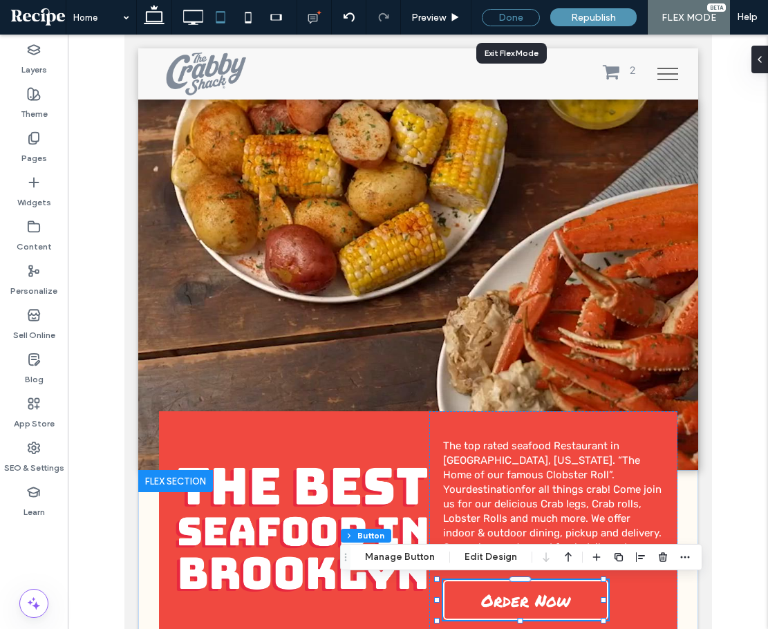
drag, startPoint x: 503, startPoint y: 15, endPoint x: 444, endPoint y: 40, distance: 64.7
click at [503, 15] on div "Done" at bounding box center [511, 17] width 58 height 17
